Goal: Transaction & Acquisition: Purchase product/service

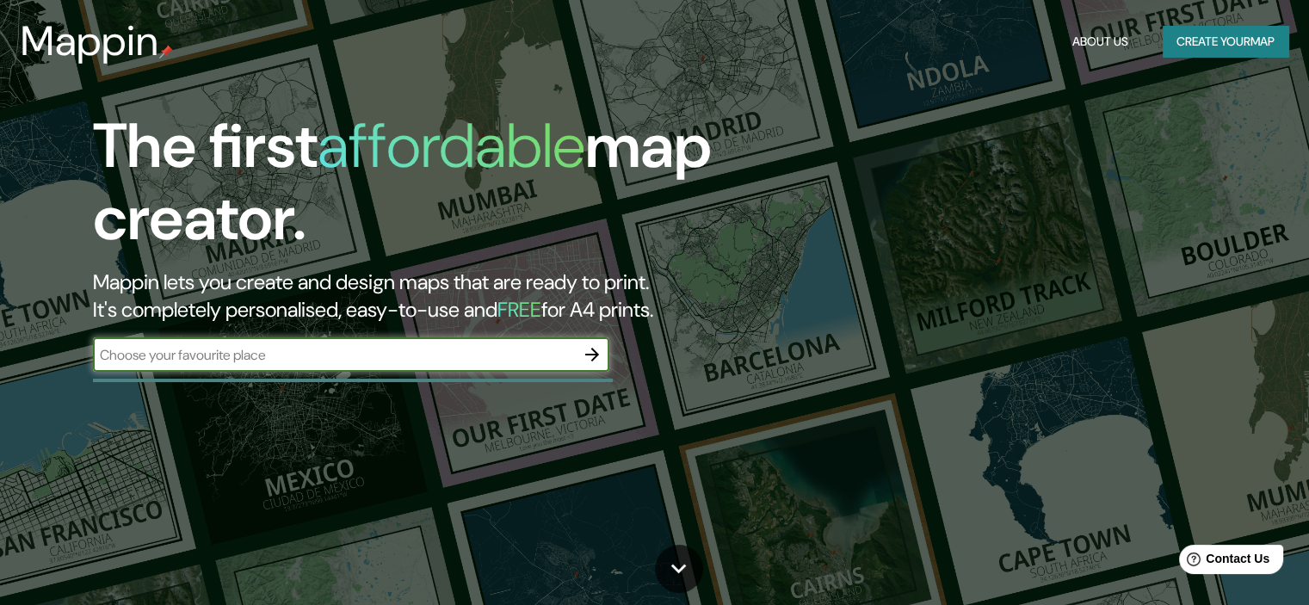
click at [269, 360] on input "text" at bounding box center [334, 355] width 482 height 20
type input "[US_STATE] [GEOGRAPHIC_DATA]"
click at [592, 347] on icon "button" at bounding box center [592, 354] width 21 height 21
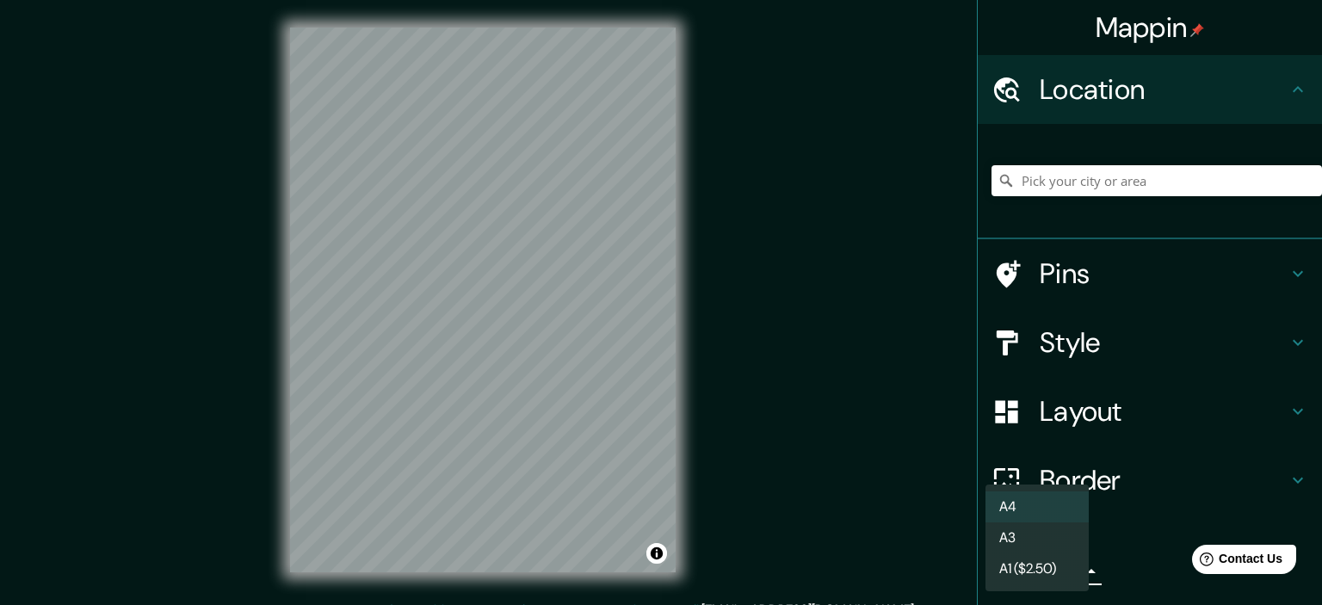
click at [1057, 570] on body "Mappin Location Pins Style Layout Border Choose a border. Hint : you can make l…" at bounding box center [661, 302] width 1322 height 605
click at [1053, 538] on li "A3" at bounding box center [1036, 537] width 103 height 31
type input "a4"
click at [1053, 538] on li "A3" at bounding box center [1036, 537] width 103 height 31
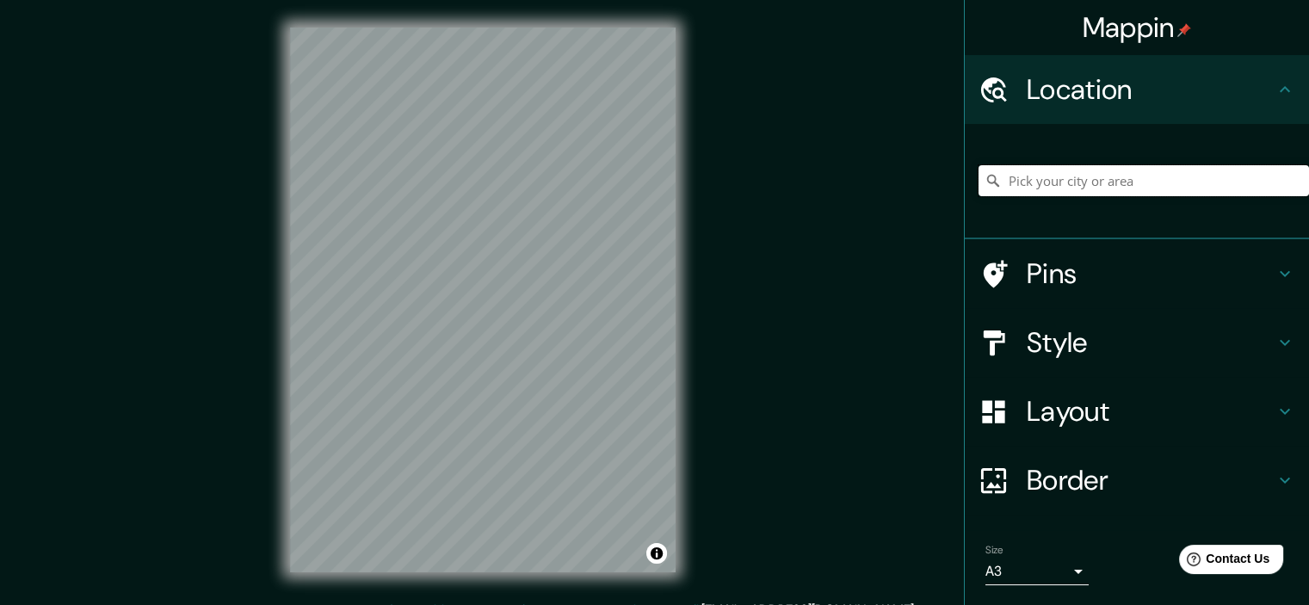
click at [1064, 184] on input "Pick your city or area" at bounding box center [1144, 180] width 330 height 31
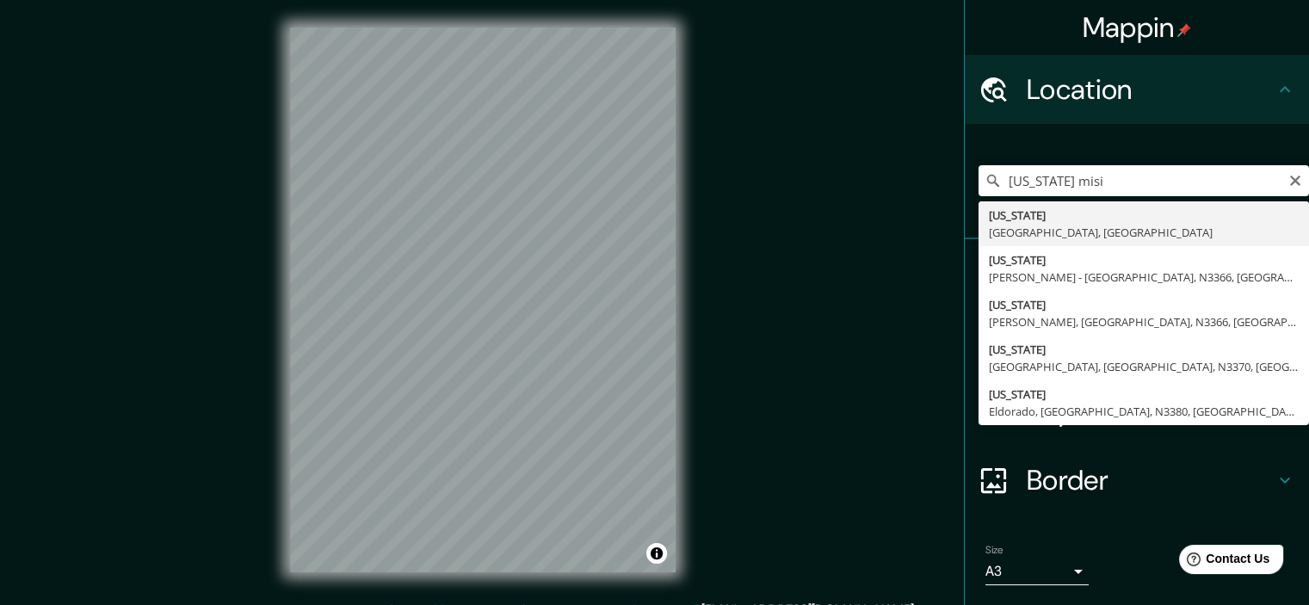
type input "[US_STATE], [GEOGRAPHIC_DATA], [GEOGRAPHIC_DATA]"
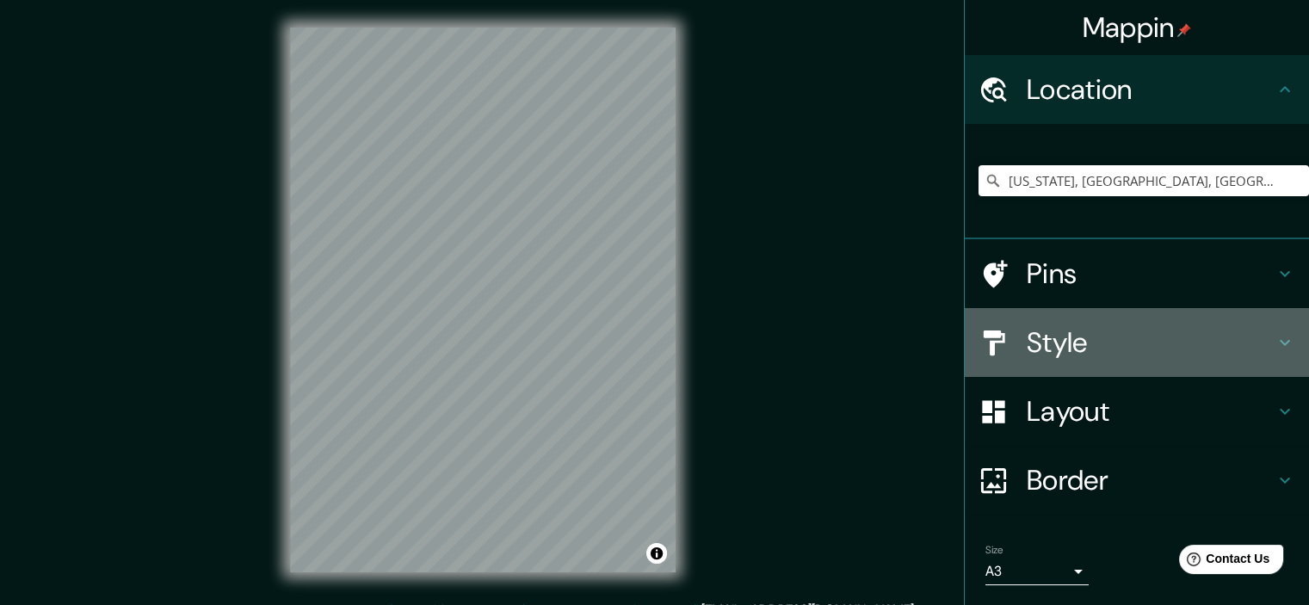
click at [1260, 340] on h4 "Style" at bounding box center [1151, 342] width 248 height 34
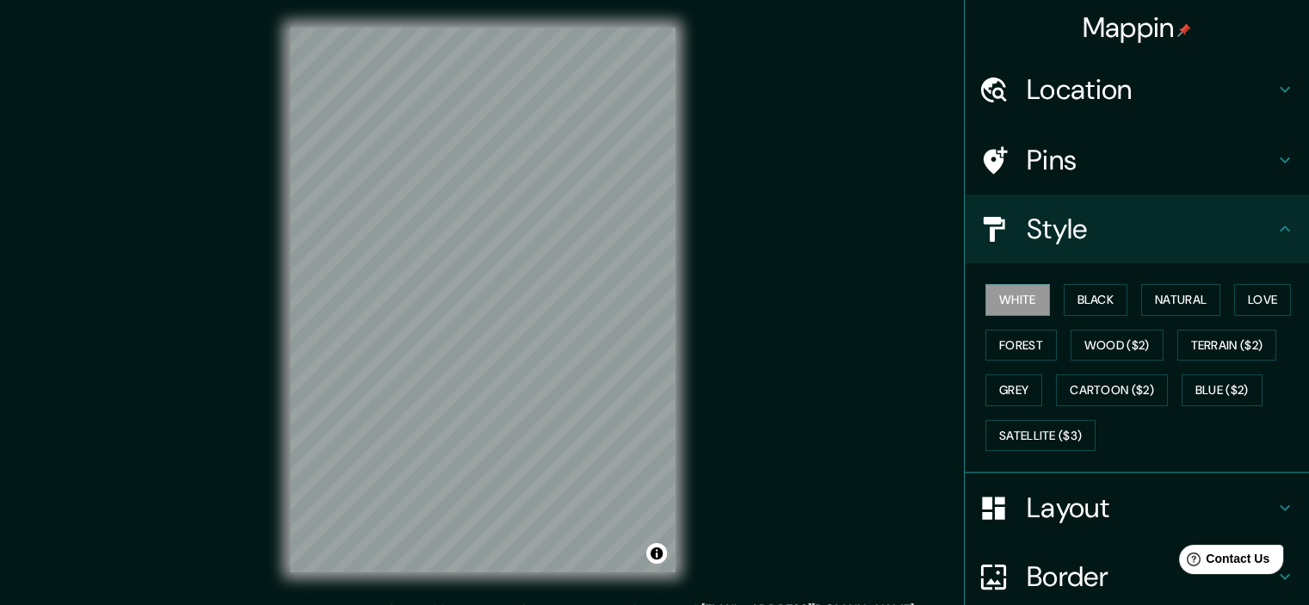
click at [1281, 236] on icon at bounding box center [1285, 229] width 21 height 21
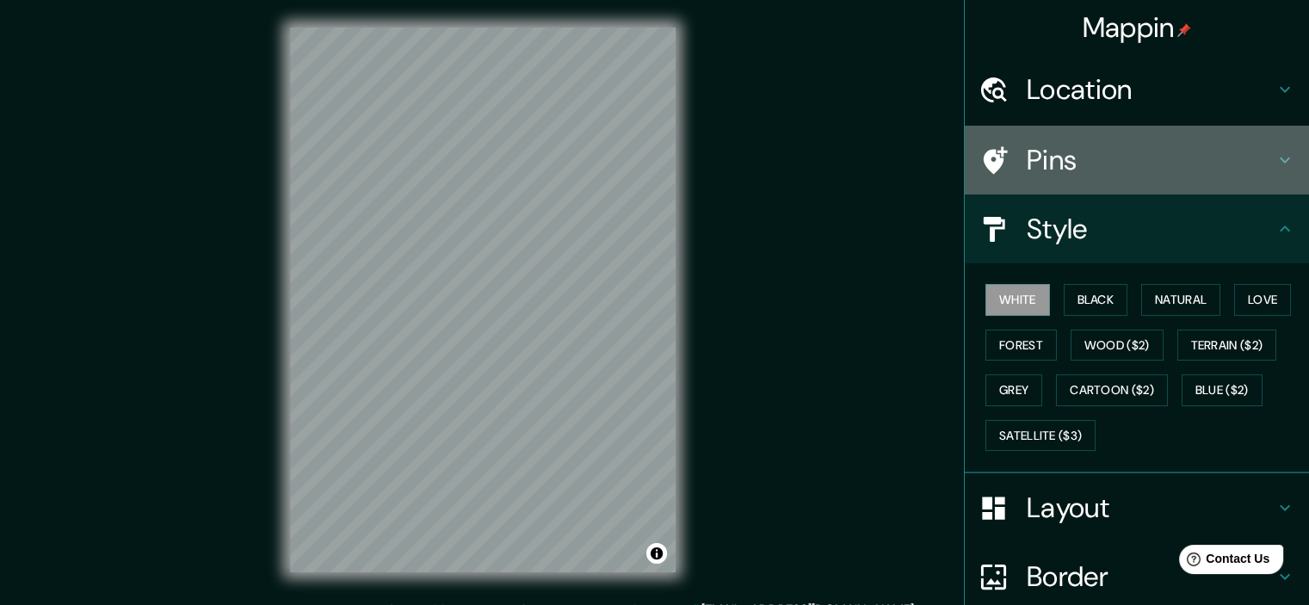
click at [1275, 166] on icon at bounding box center [1285, 160] width 21 height 21
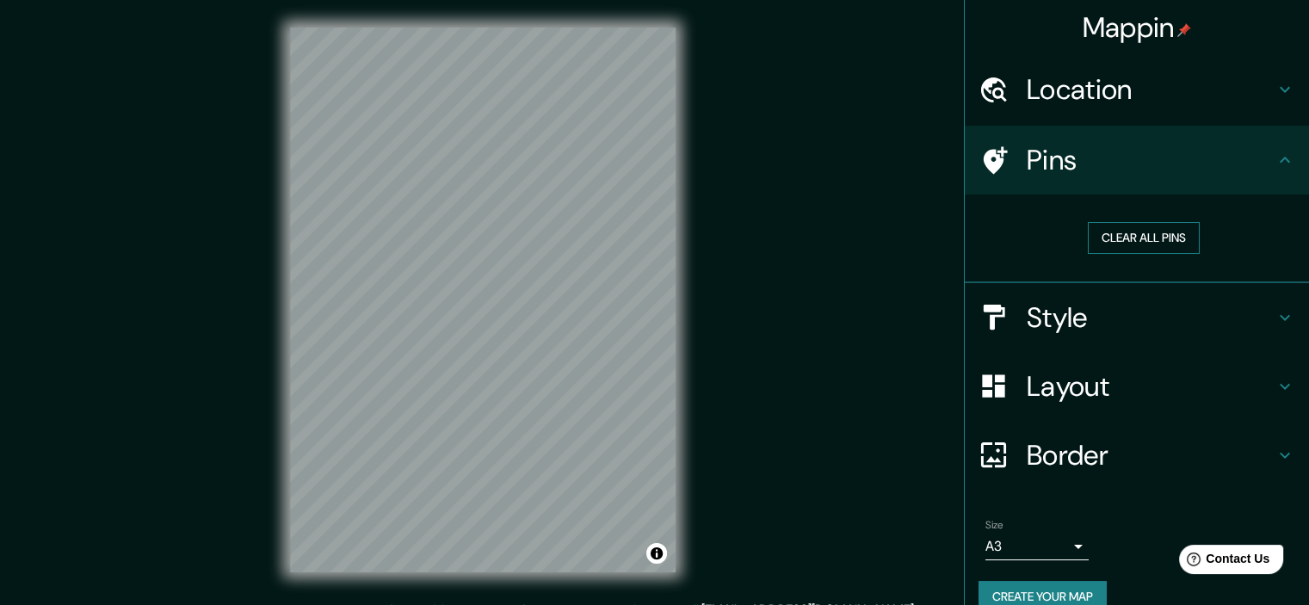
click at [1162, 226] on button "Clear all pins" at bounding box center [1144, 238] width 112 height 32
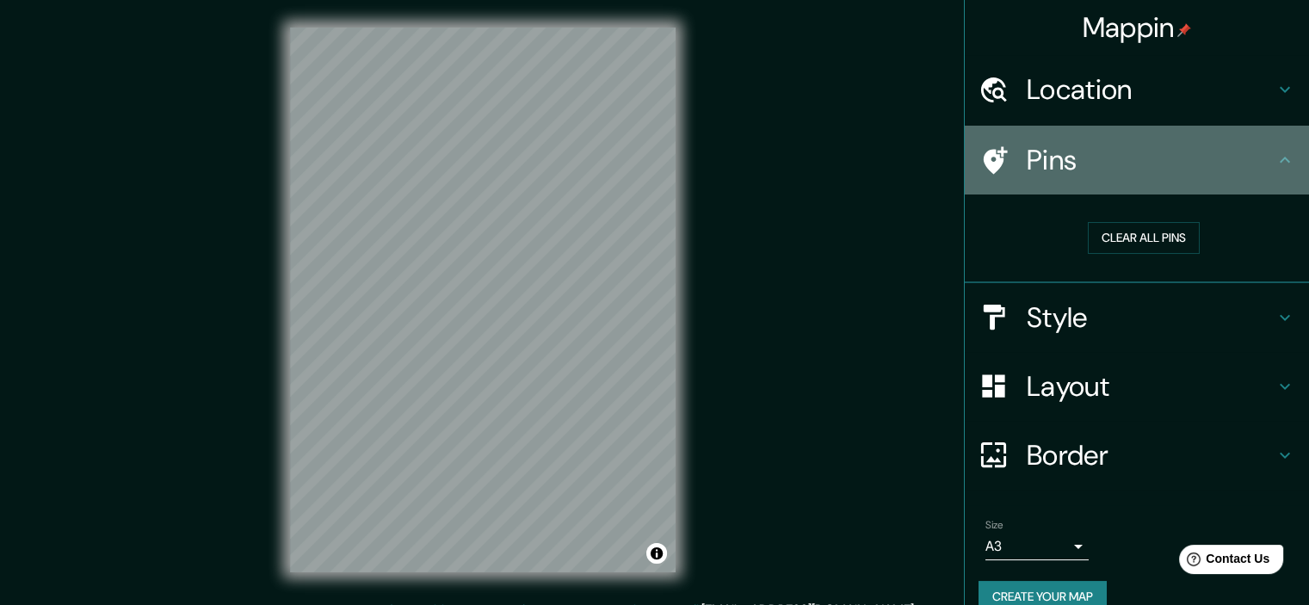
click at [1279, 165] on icon at bounding box center [1285, 160] width 21 height 21
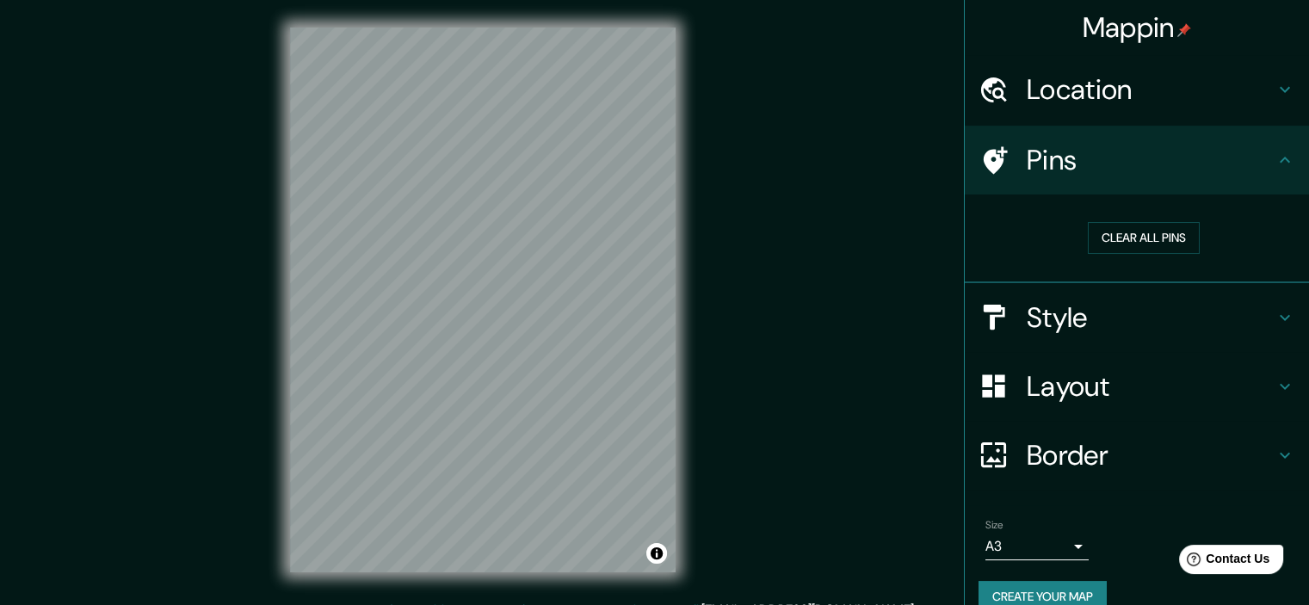
click at [1031, 588] on button "Create your map" at bounding box center [1043, 597] width 128 height 32
click at [1065, 454] on h4 "Border" at bounding box center [1151, 455] width 248 height 34
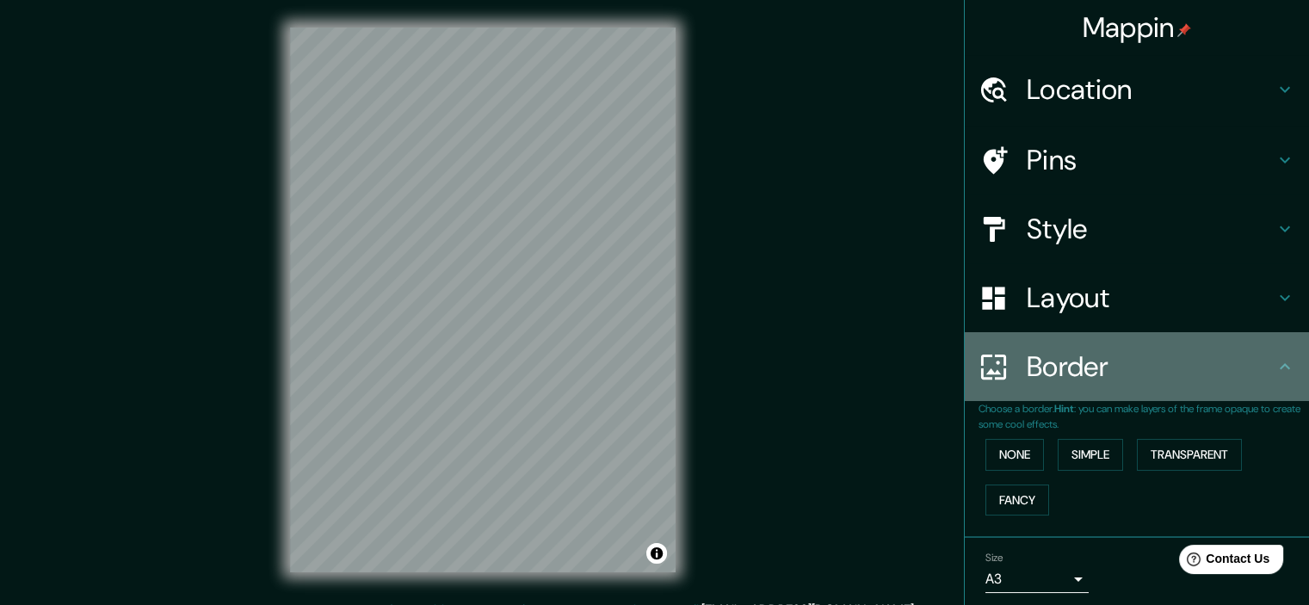
click at [1136, 376] on h4 "Border" at bounding box center [1151, 366] width 248 height 34
click at [1275, 361] on icon at bounding box center [1285, 366] width 21 height 21
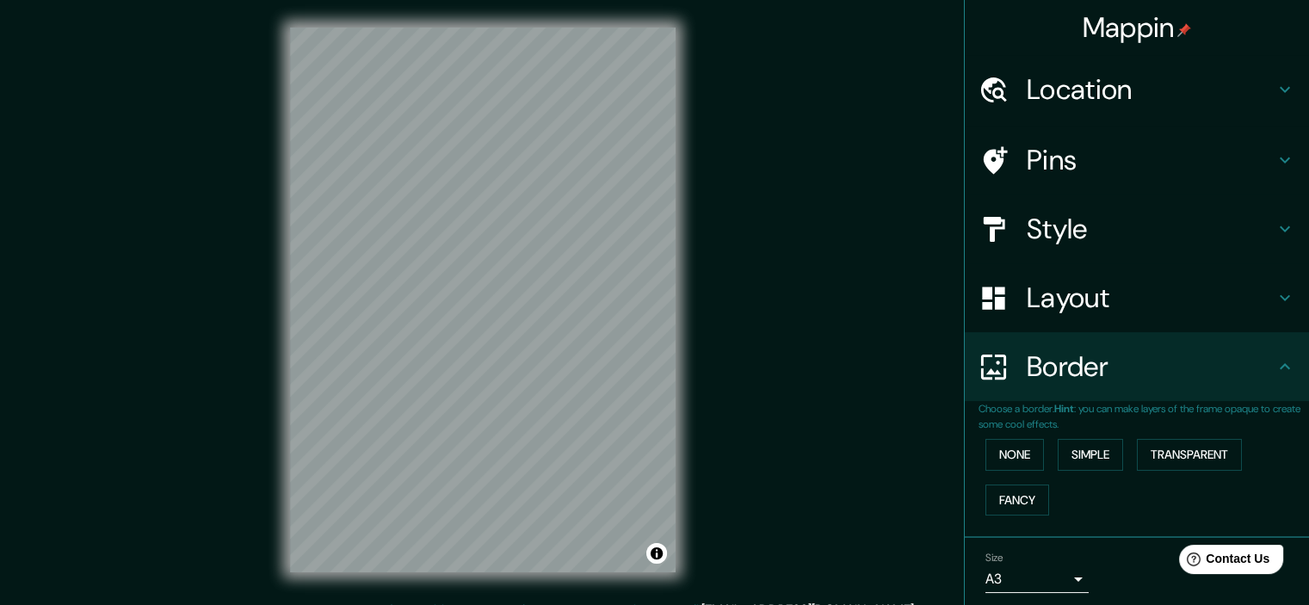
click at [1281, 360] on div "Border" at bounding box center [1137, 366] width 344 height 69
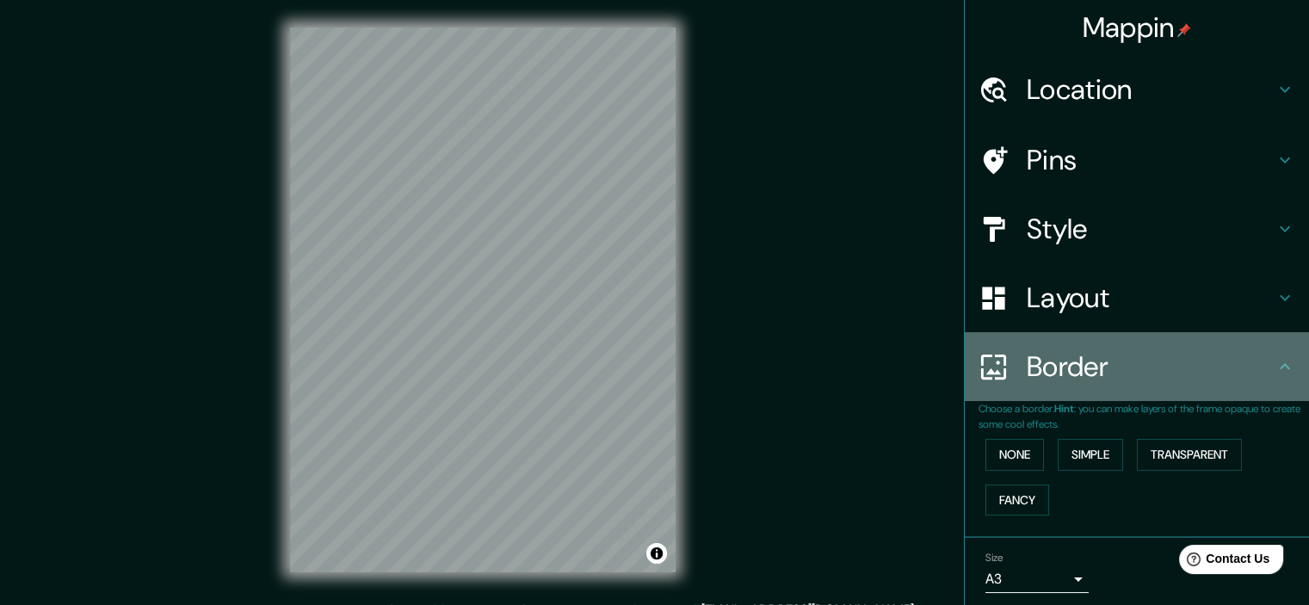
click at [1275, 371] on icon at bounding box center [1285, 366] width 21 height 21
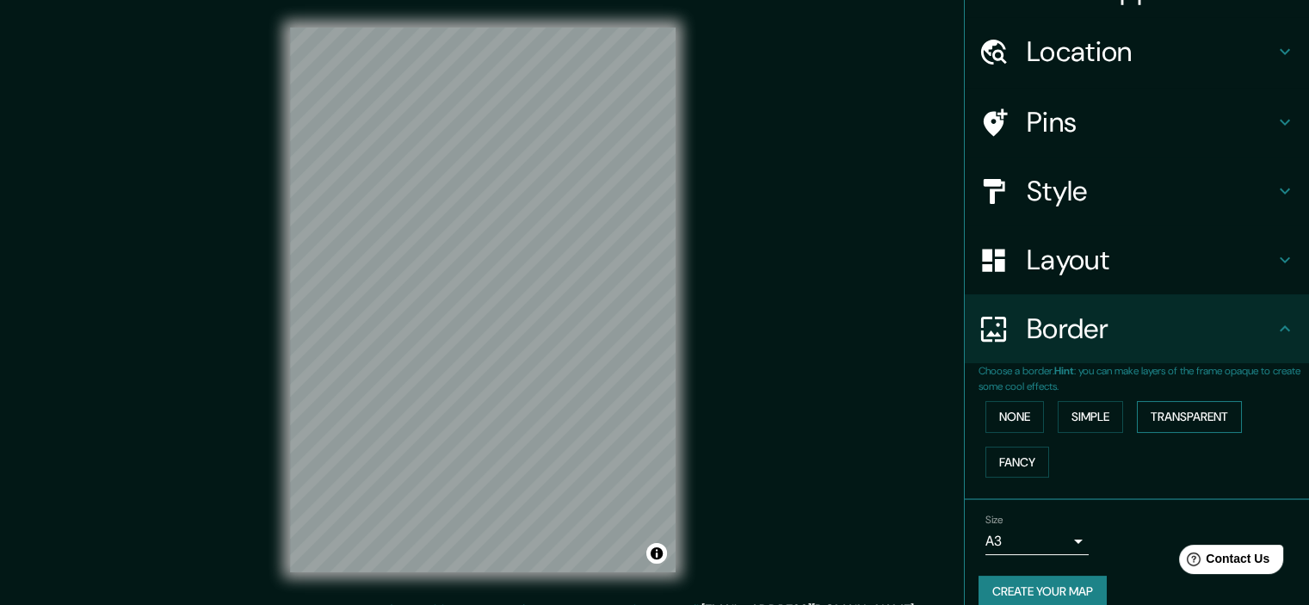
scroll to position [59, 0]
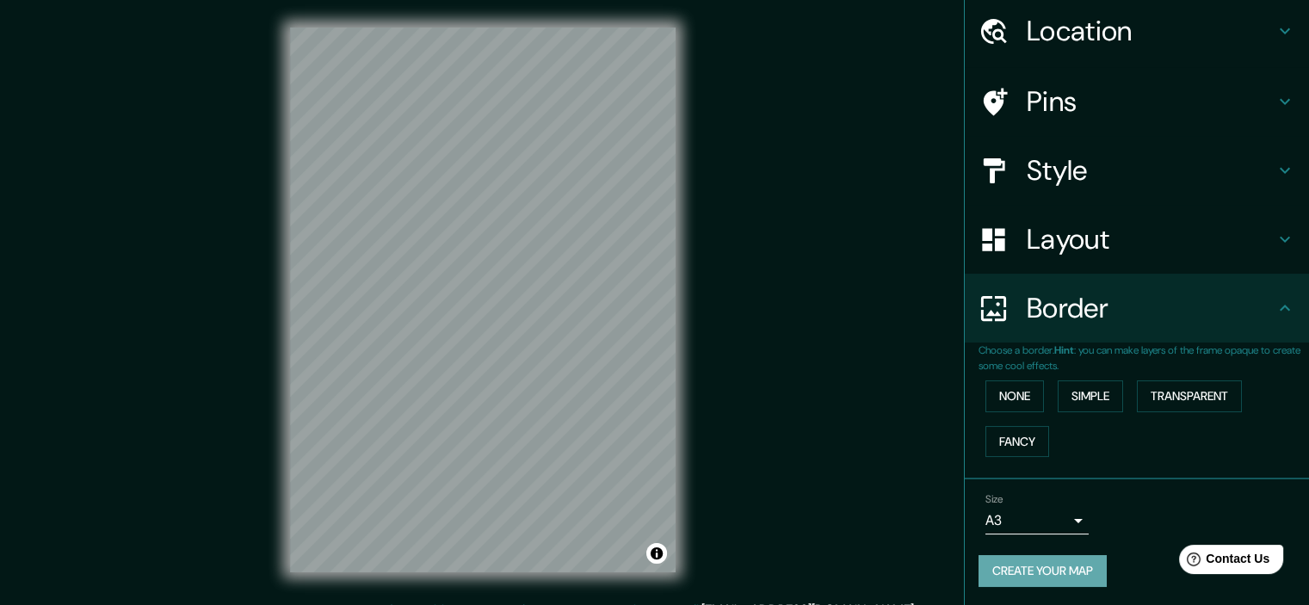
click at [1062, 567] on button "Create your map" at bounding box center [1043, 571] width 128 height 32
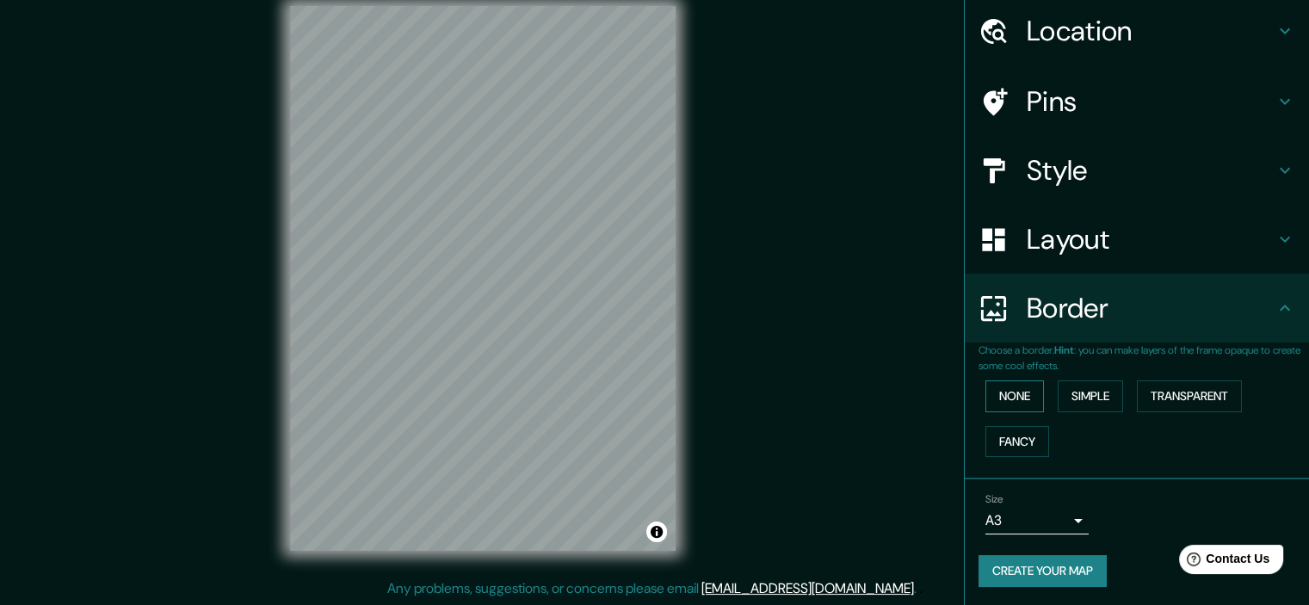
click at [1006, 388] on button "None" at bounding box center [1014, 396] width 59 height 32
click at [1002, 404] on button "None" at bounding box center [1014, 396] width 59 height 32
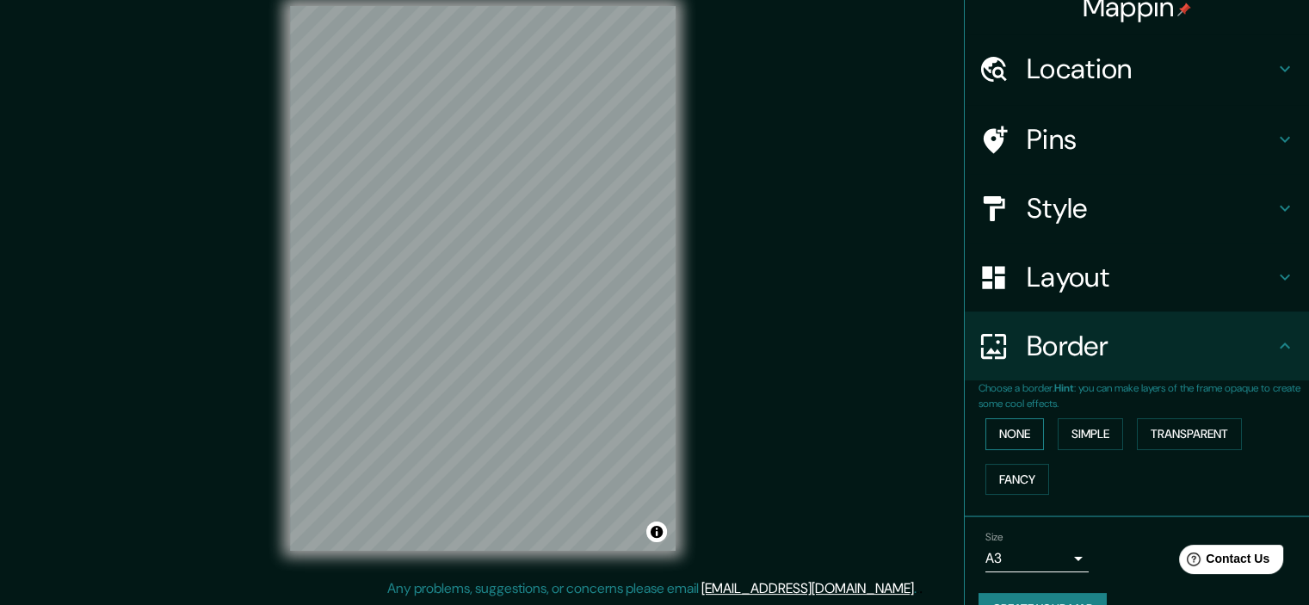
scroll to position [0, 0]
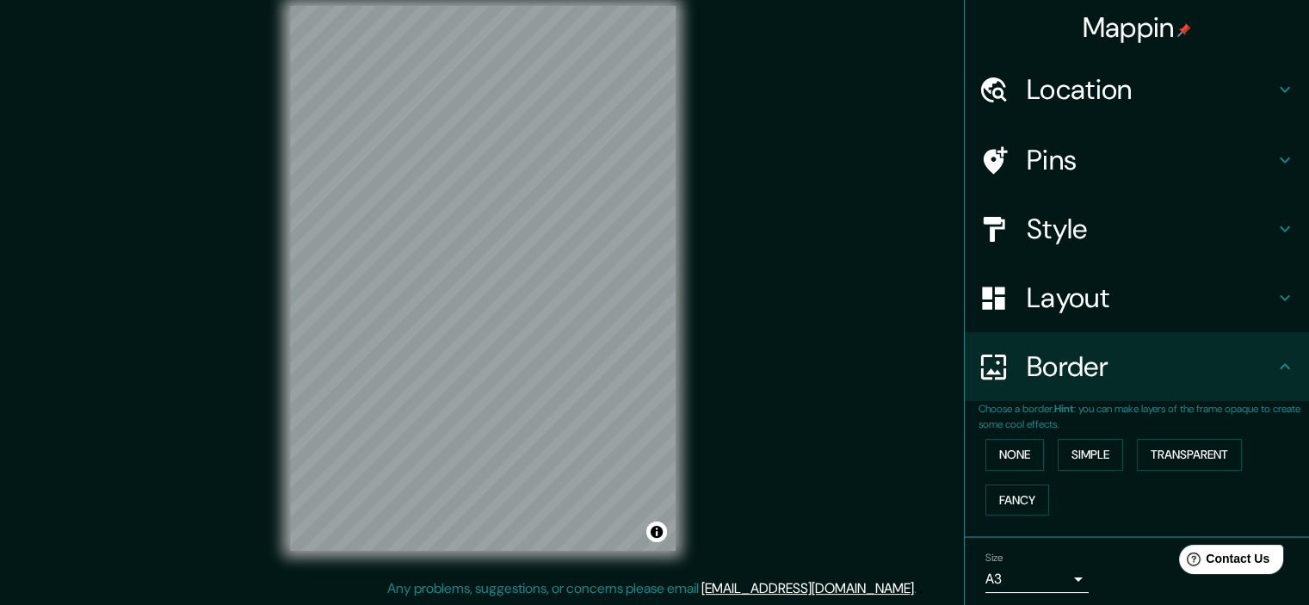
click at [1082, 302] on h4 "Layout" at bounding box center [1151, 298] width 248 height 34
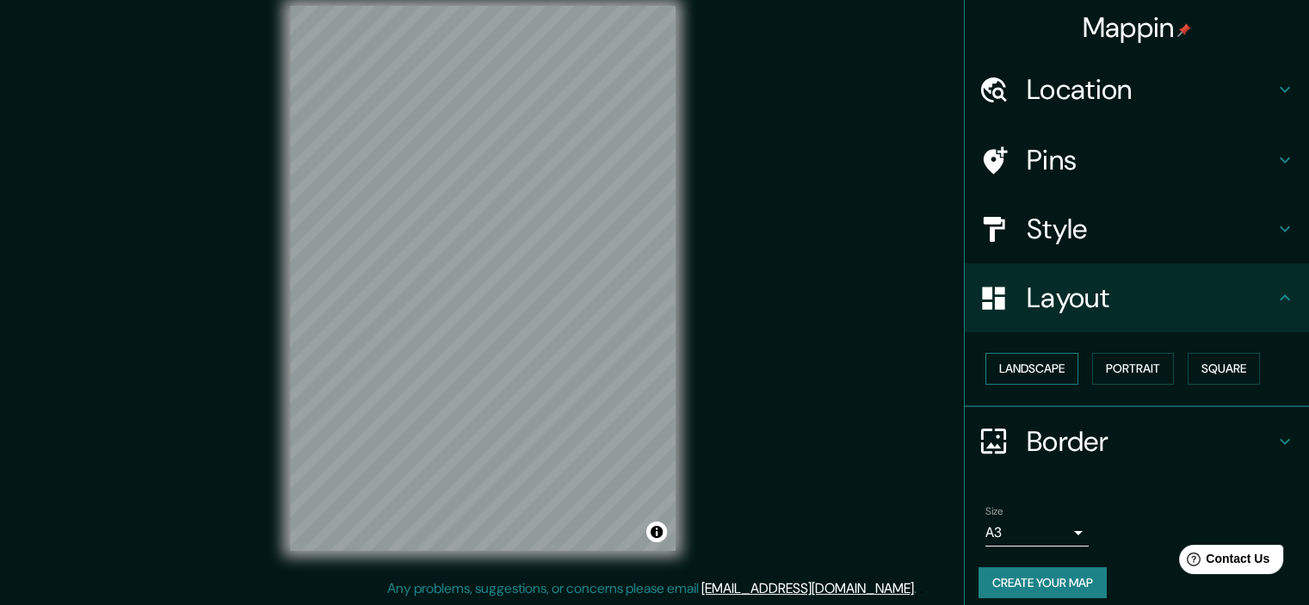
click at [1046, 367] on button "Landscape" at bounding box center [1031, 369] width 93 height 32
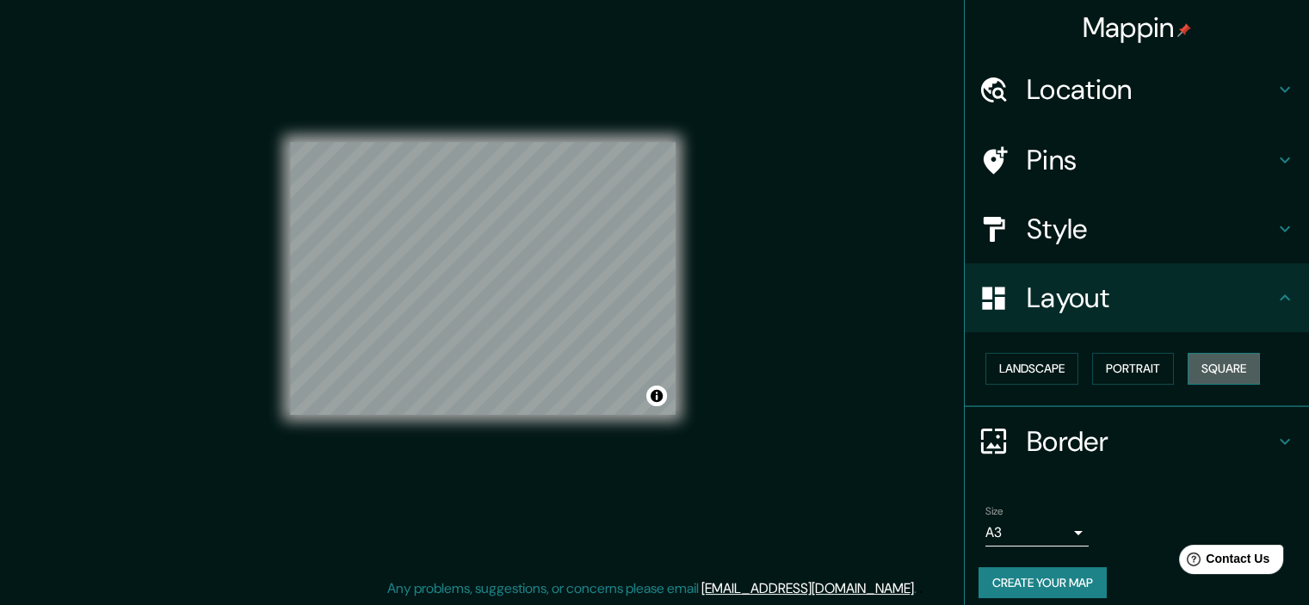
click at [1201, 361] on button "Square" at bounding box center [1224, 369] width 72 height 32
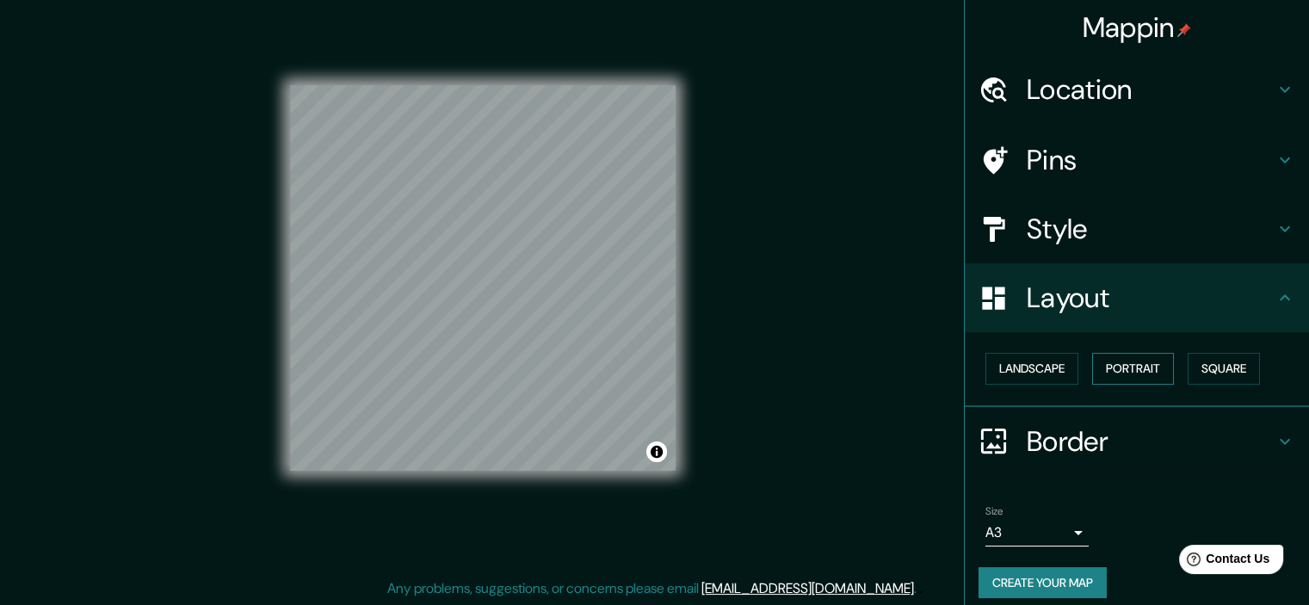
click at [1134, 356] on button "Portrait" at bounding box center [1133, 369] width 82 height 32
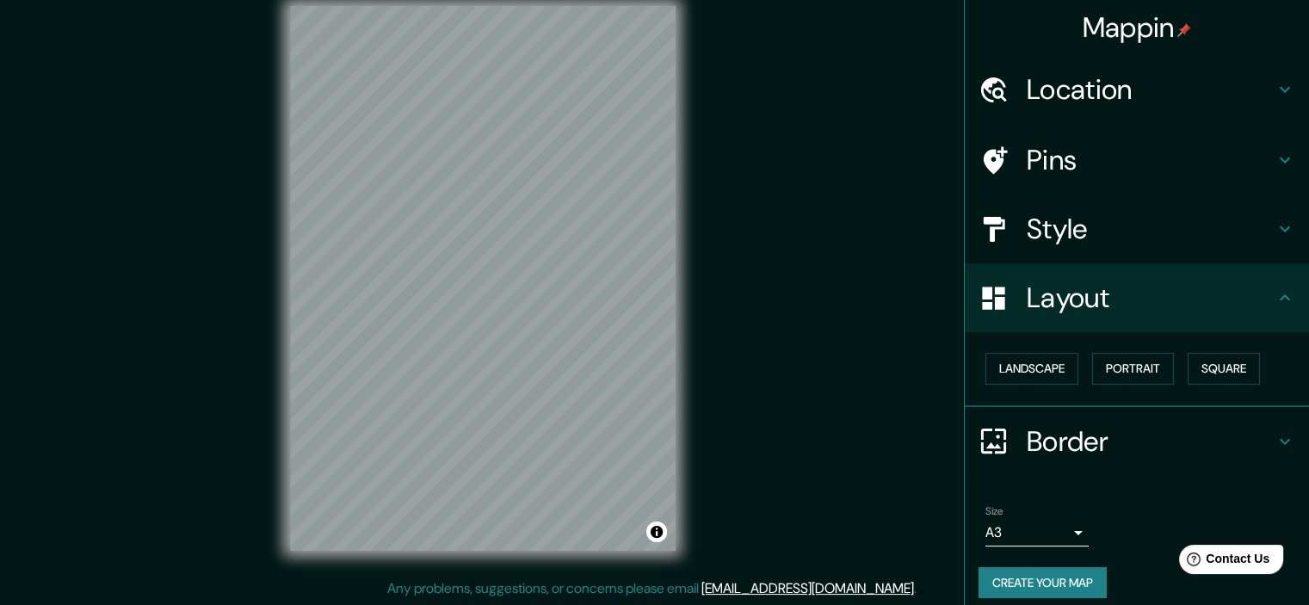
click at [1103, 240] on h4 "Style" at bounding box center [1151, 229] width 248 height 34
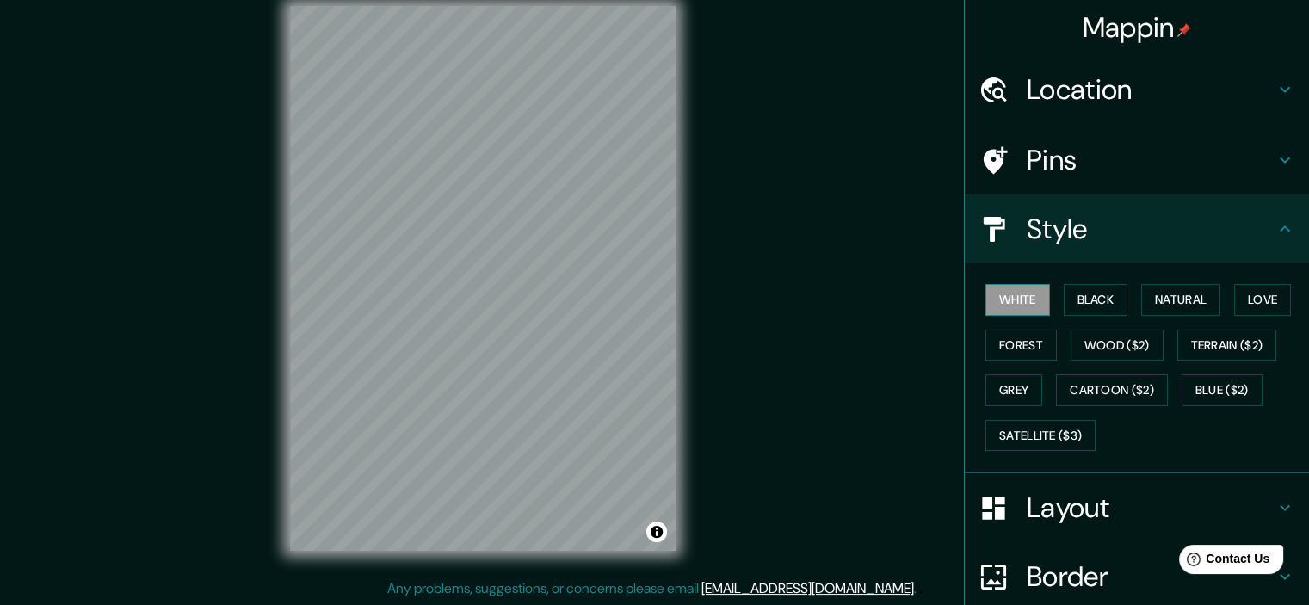
click at [1017, 298] on button "White" at bounding box center [1017, 300] width 65 height 32
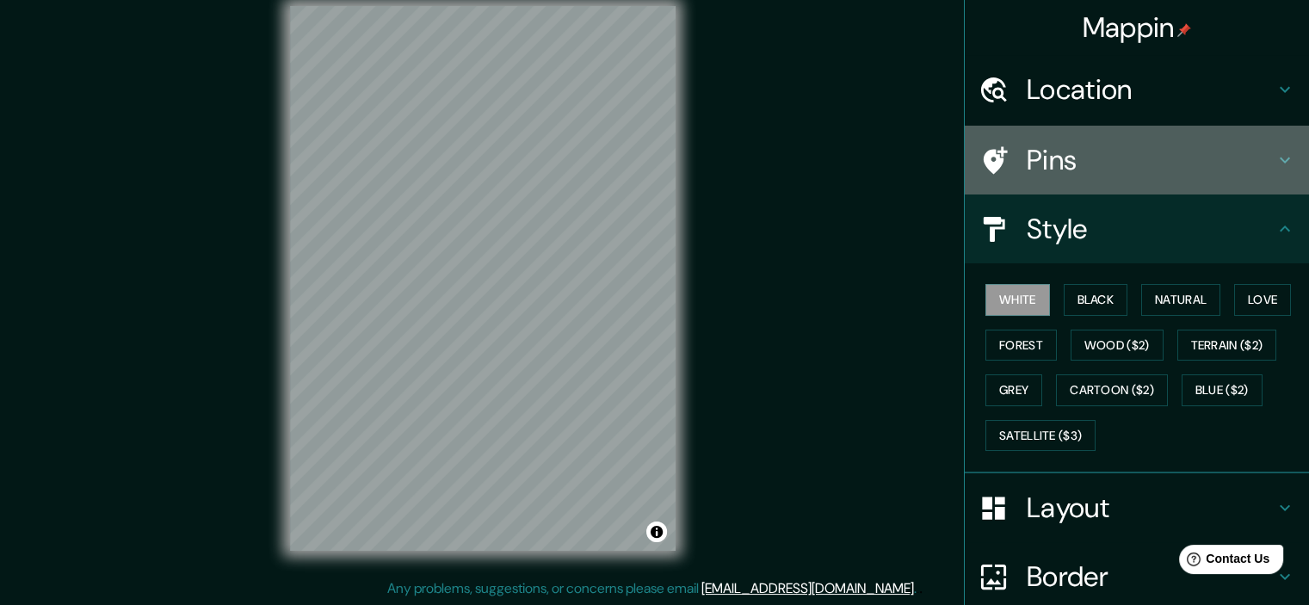
click at [1074, 168] on h4 "Pins" at bounding box center [1151, 160] width 248 height 34
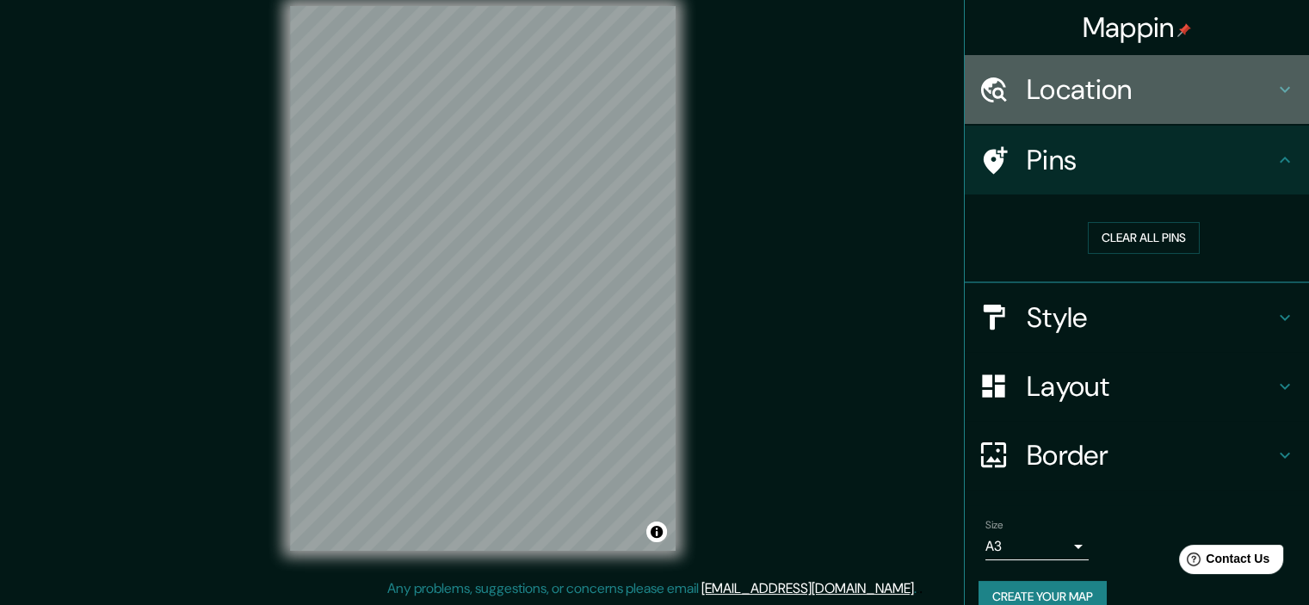
click at [1119, 89] on h4 "Location" at bounding box center [1151, 89] width 248 height 34
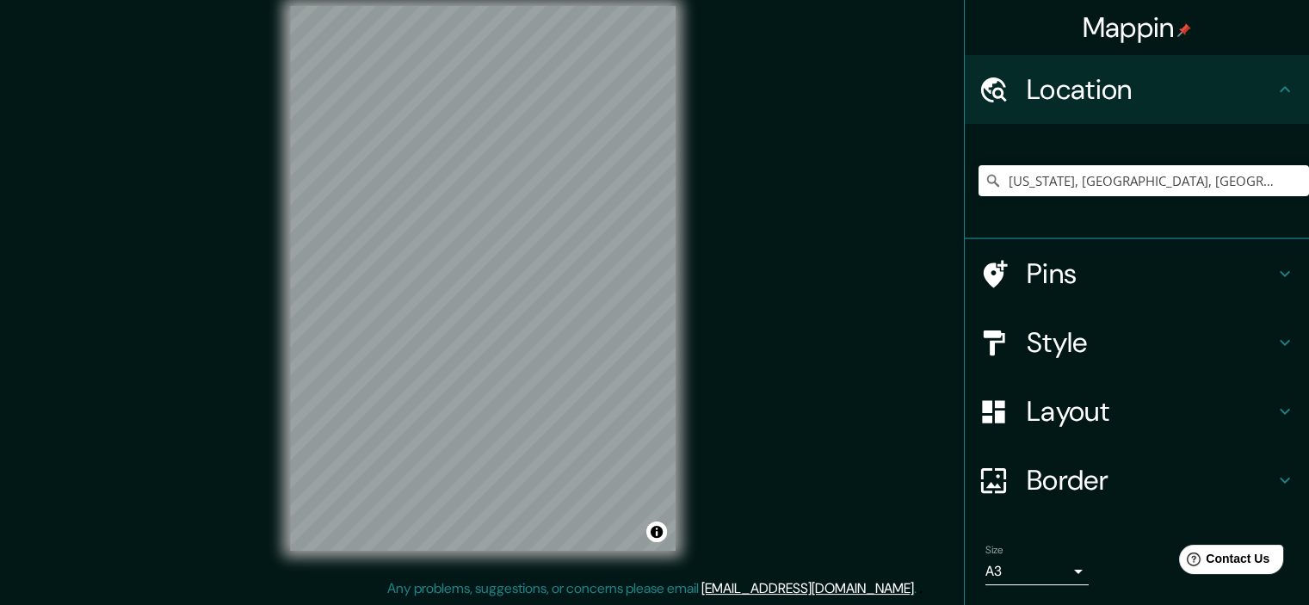
scroll to position [52, 0]
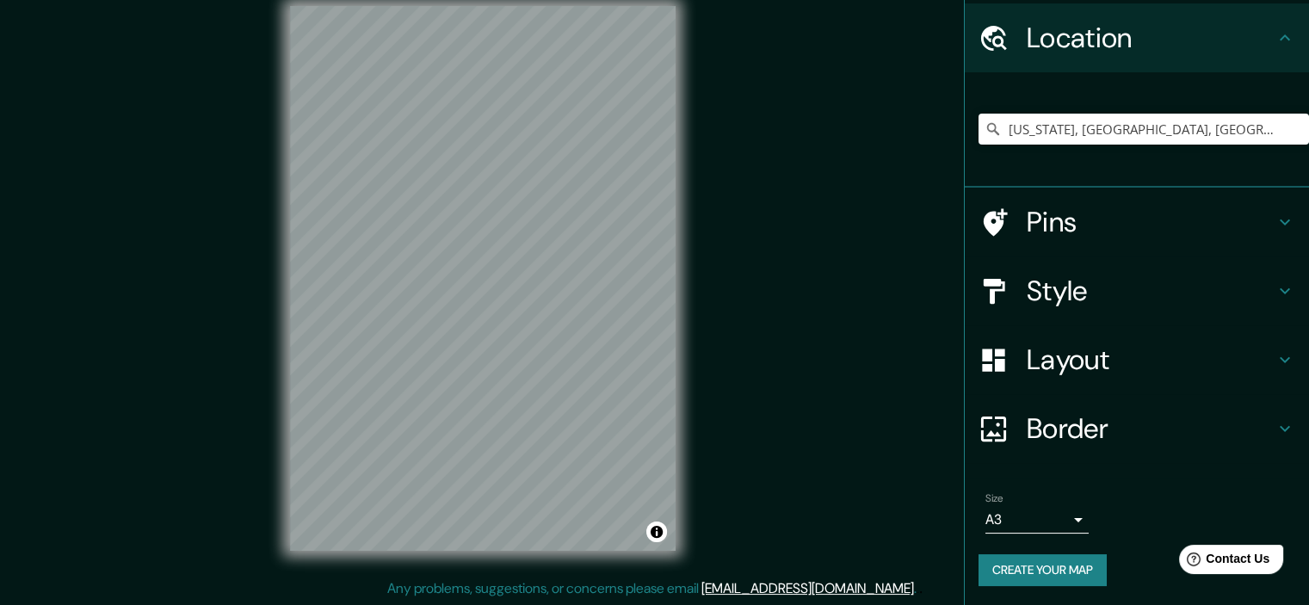
click at [1024, 578] on button "Create your map" at bounding box center [1043, 570] width 128 height 32
click at [891, 242] on div "Mappin Location [US_STATE], [GEOGRAPHIC_DATA], [GEOGRAPHIC_DATA] Pins Style Lay…" at bounding box center [654, 291] width 1309 height 627
